Goal: Task Accomplishment & Management: Use online tool/utility

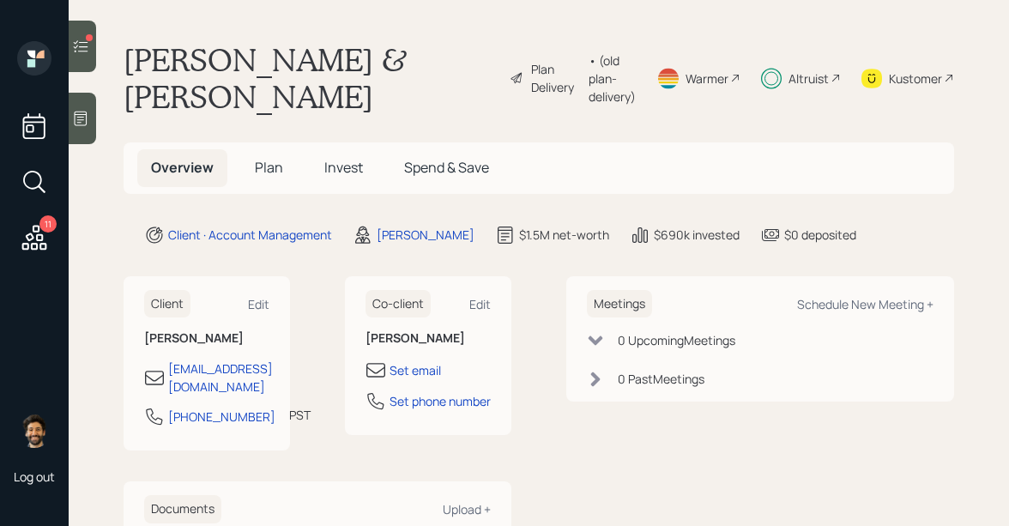
click at [87, 46] on icon at bounding box center [81, 46] width 15 height 12
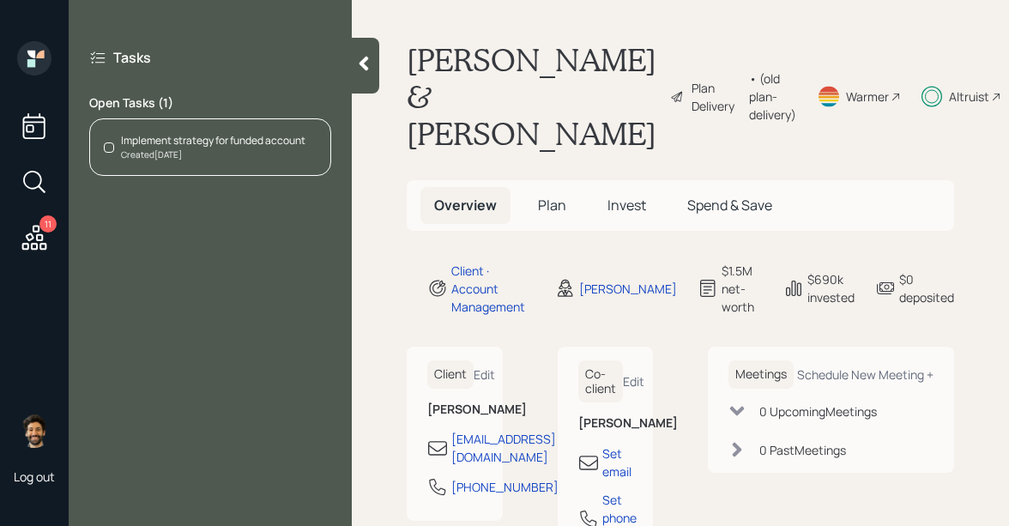
click at [224, 159] on div "Created Aug 8, 2025" at bounding box center [213, 154] width 184 height 13
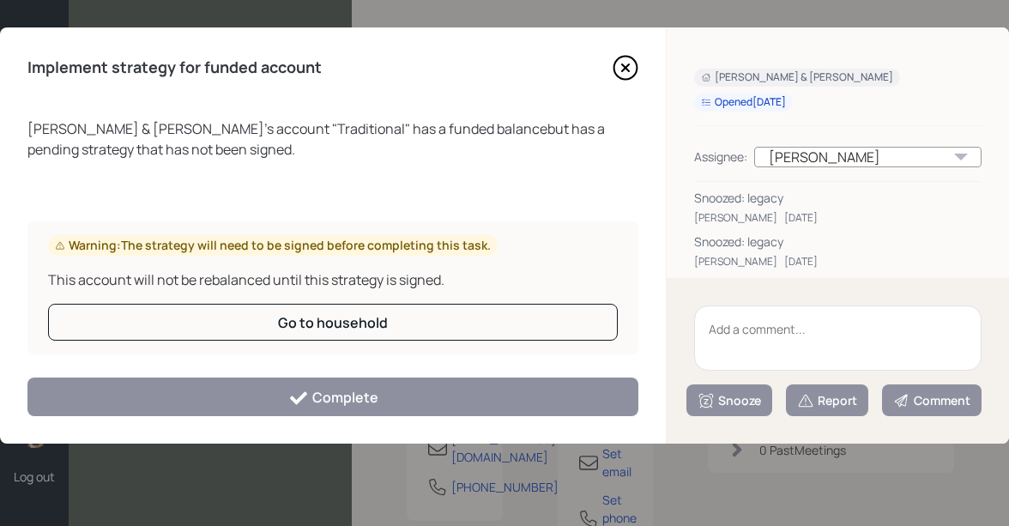
click at [740, 337] on textarea at bounding box center [837, 337] width 287 height 65
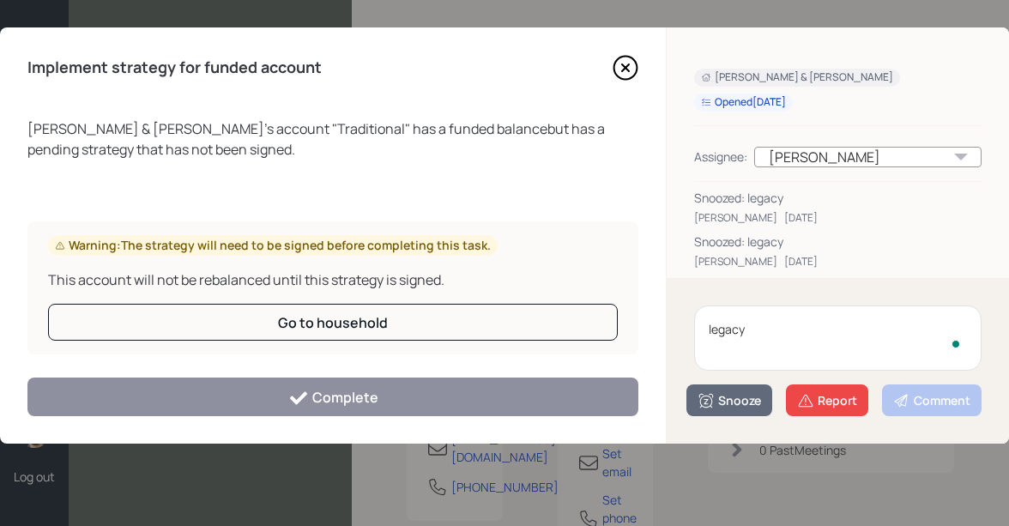
type textarea "legacy"
click at [808, 418] on div "legacy Snooze Report Comment" at bounding box center [837, 361] width 342 height 166
click at [802, 395] on icon at bounding box center [805, 400] width 17 height 17
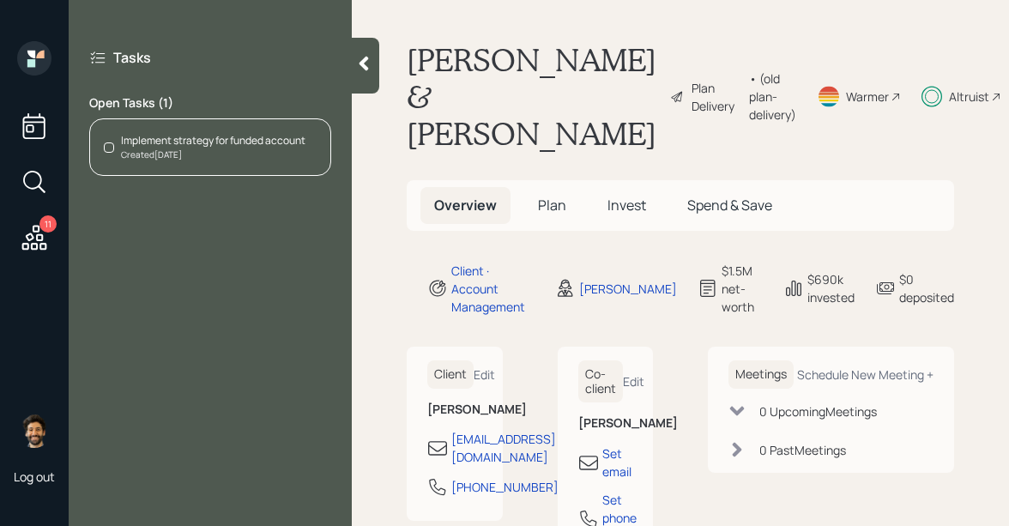
click at [32, 233] on icon at bounding box center [34, 237] width 25 height 25
